Goal: Task Accomplishment & Management: Manage account settings

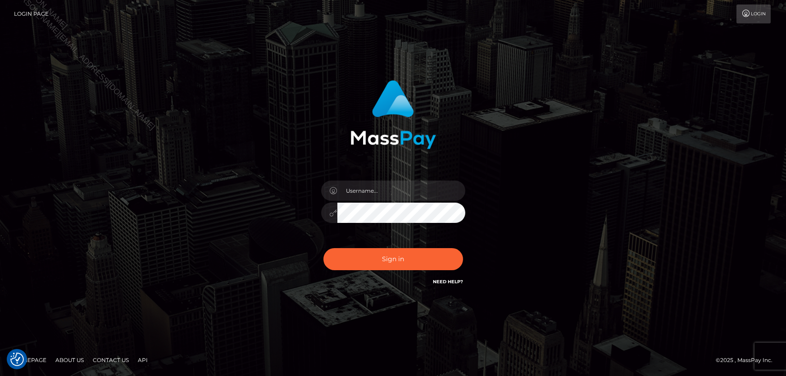
checkbox input "true"
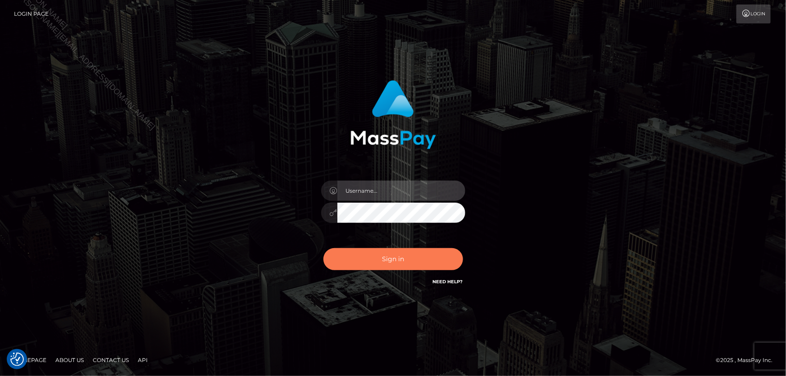
type input "[PERSON_NAME]"
click at [396, 263] on button "Sign in" at bounding box center [393, 259] width 140 height 22
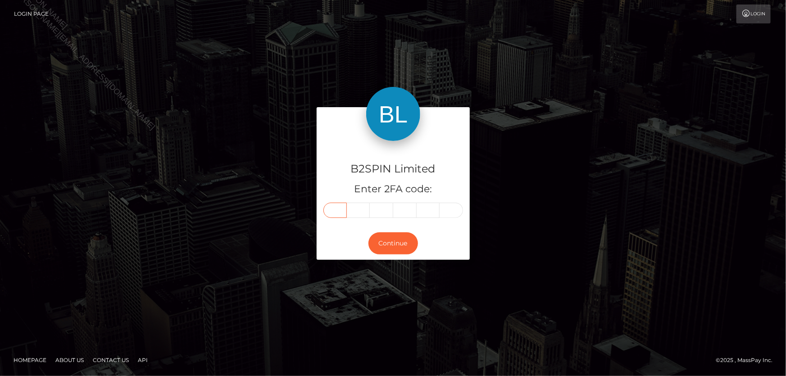
click at [336, 212] on input "text" at bounding box center [334, 210] width 23 height 15
type input "0"
type input "8"
type input "3"
type input "7"
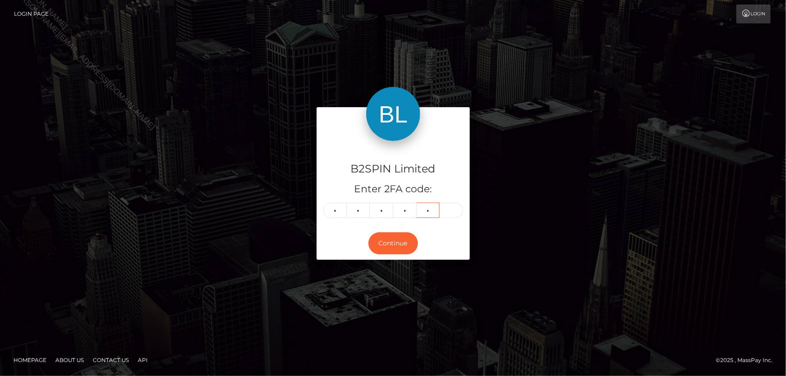
type input "6"
type input "7"
click at [391, 241] on button "Continue" at bounding box center [393, 243] width 50 height 22
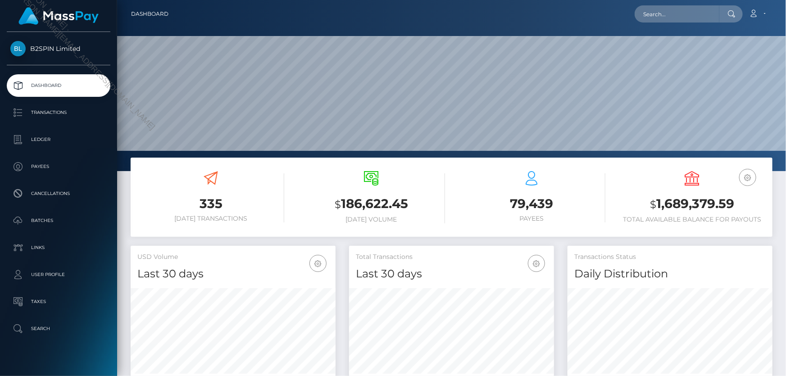
scroll to position [159, 204]
drag, startPoint x: 658, startPoint y: 202, endPoint x: 744, endPoint y: 202, distance: 86.5
click at [744, 202] on h3 "$ 1,689,379.59" at bounding box center [692, 204] width 147 height 18
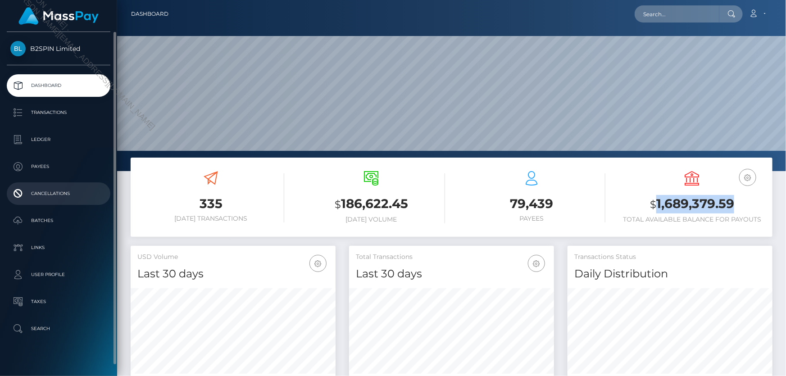
copy h3 "1,689,379.59"
